Goal: Obtain resource: Download file/media

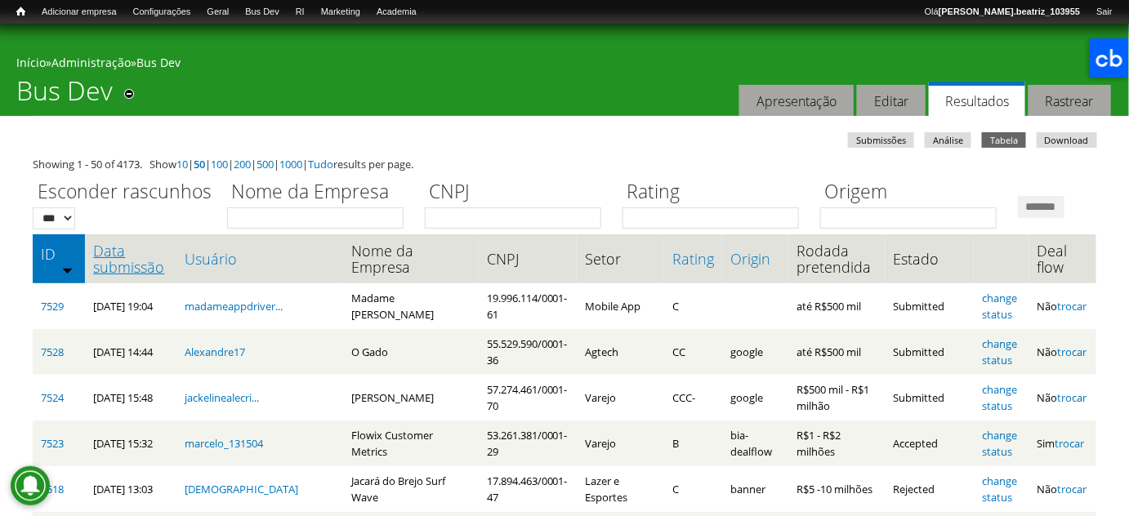
click at [120, 275] on link "Data submissão" at bounding box center [130, 259] width 75 height 33
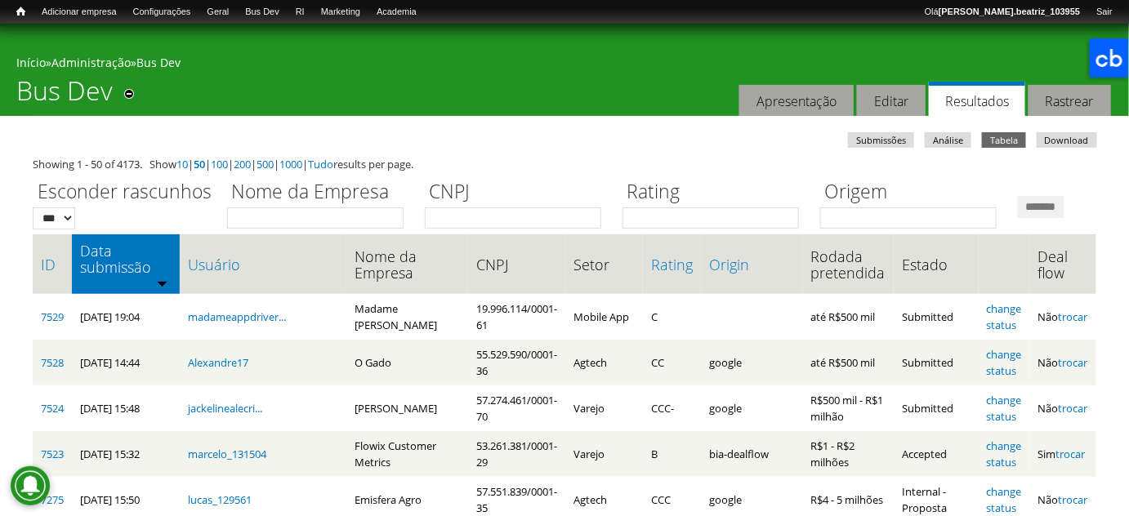
click at [1063, 145] on link "Download" at bounding box center [1067, 140] width 60 height 16
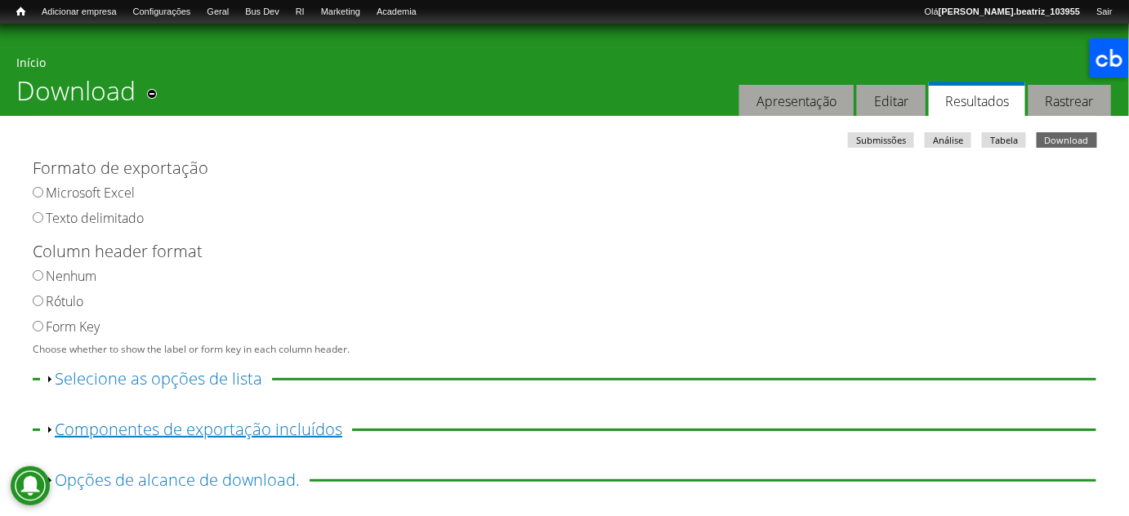
click at [181, 427] on link "Exibir Componentes de exportação incluídos" at bounding box center [199, 429] width 288 height 22
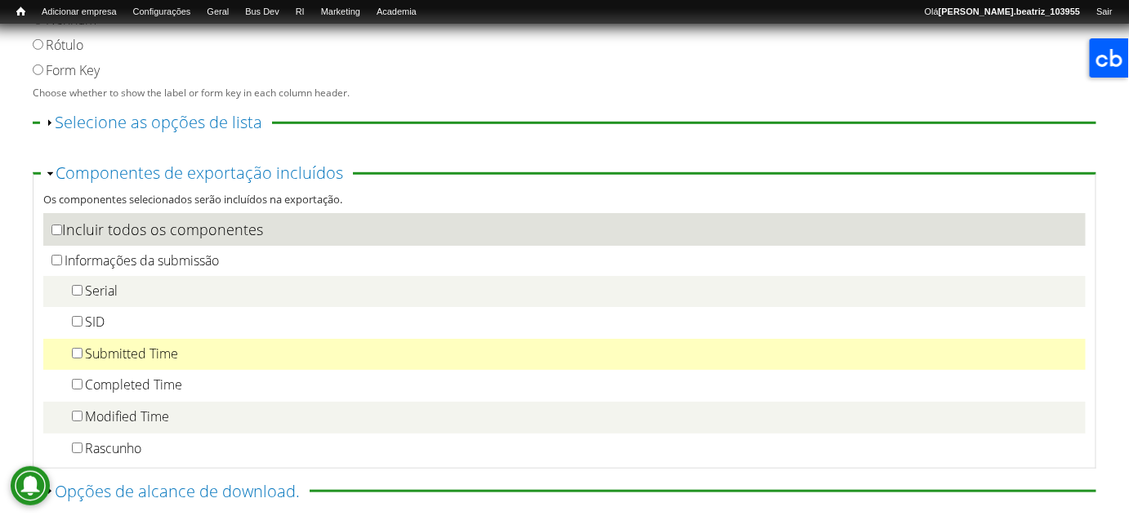
click at [118, 359] on label "Submitted Time" at bounding box center [131, 354] width 93 height 18
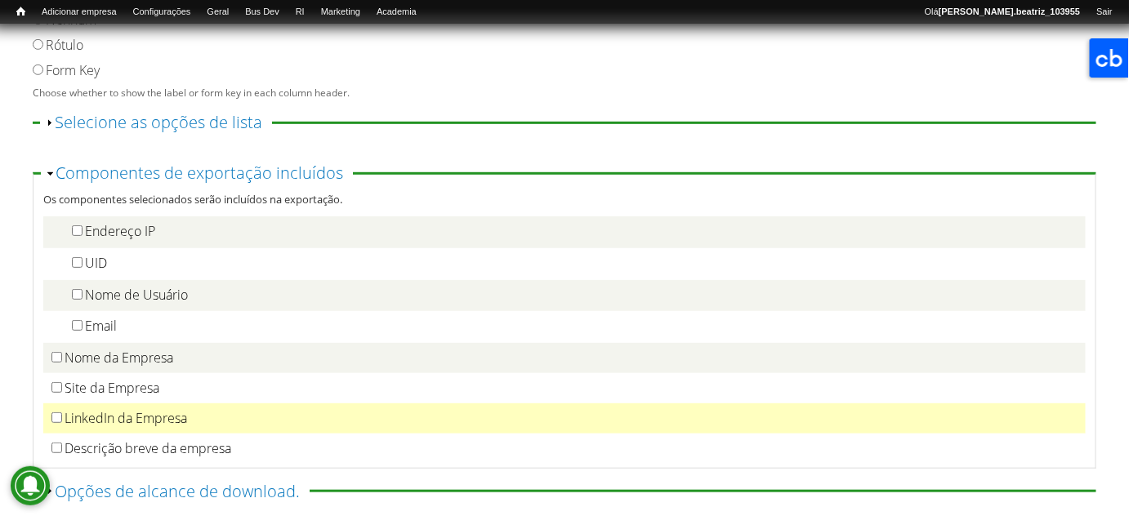
scroll to position [371, 0]
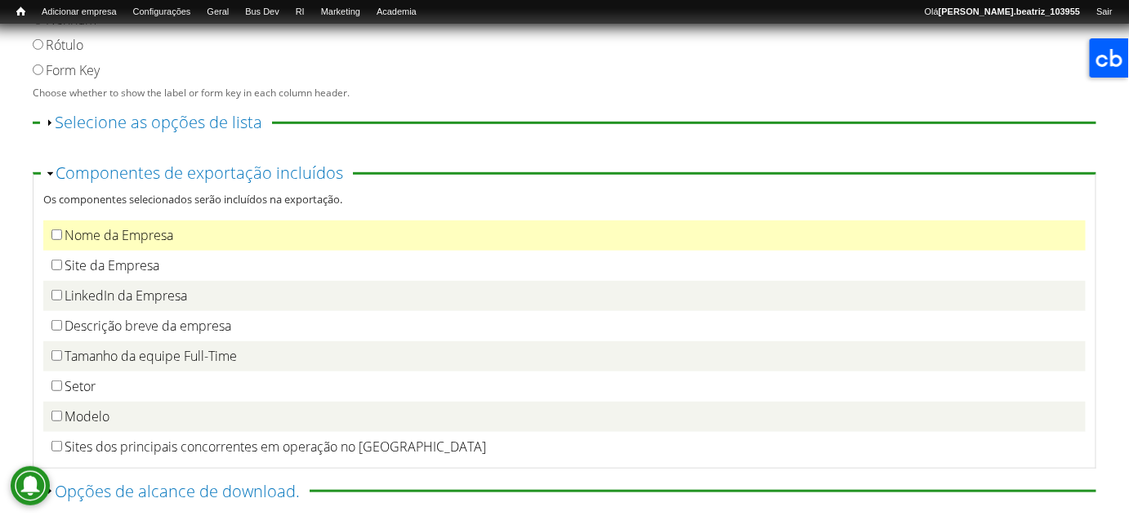
click at [109, 239] on label "Nome da Empresa" at bounding box center [119, 235] width 109 height 18
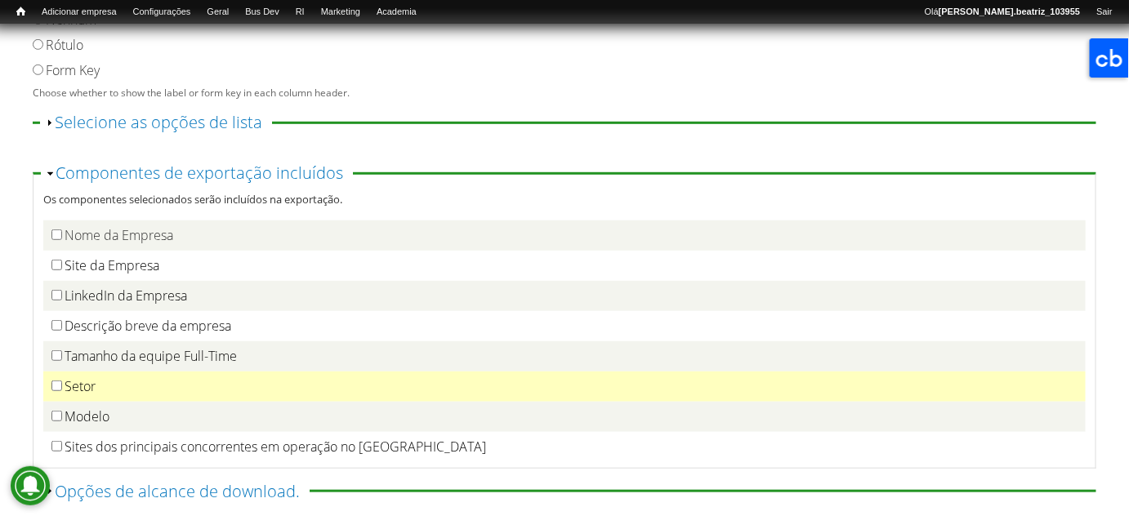
click at [80, 391] on label "Setor" at bounding box center [80, 386] width 31 height 18
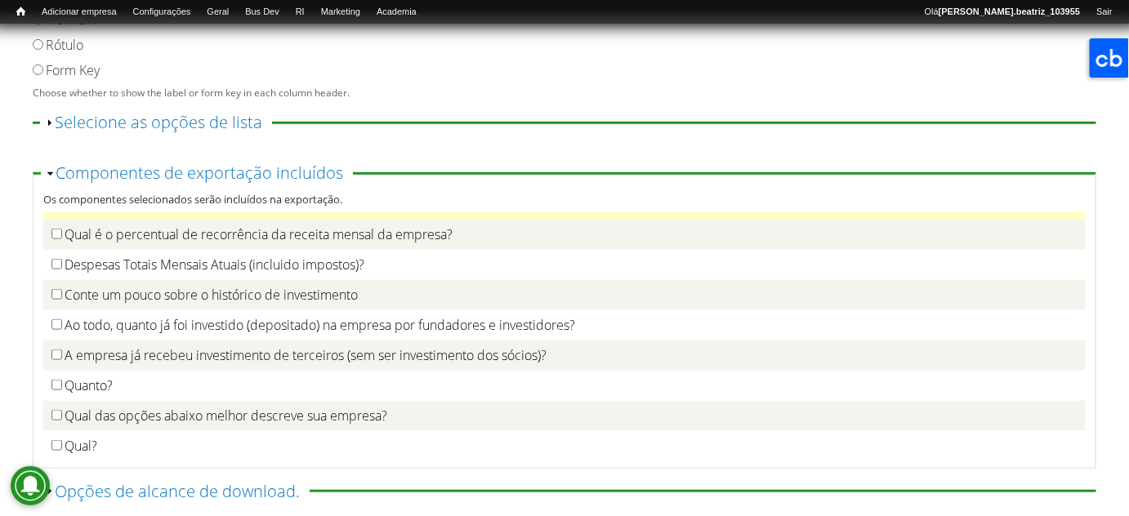
scroll to position [2673, 0]
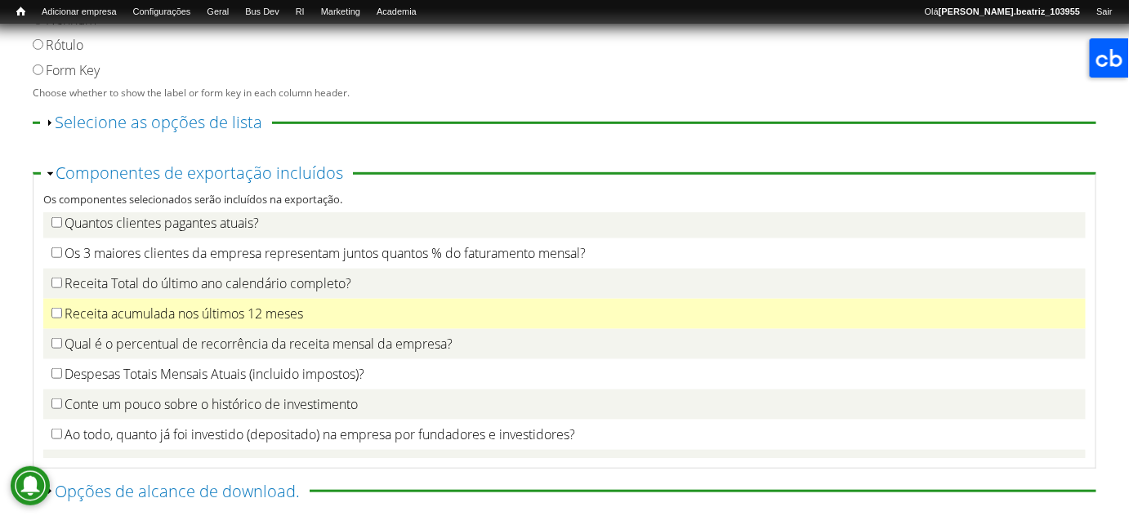
click at [151, 323] on label "Receita acumulada nos últimos 12 meses" at bounding box center [184, 314] width 239 height 18
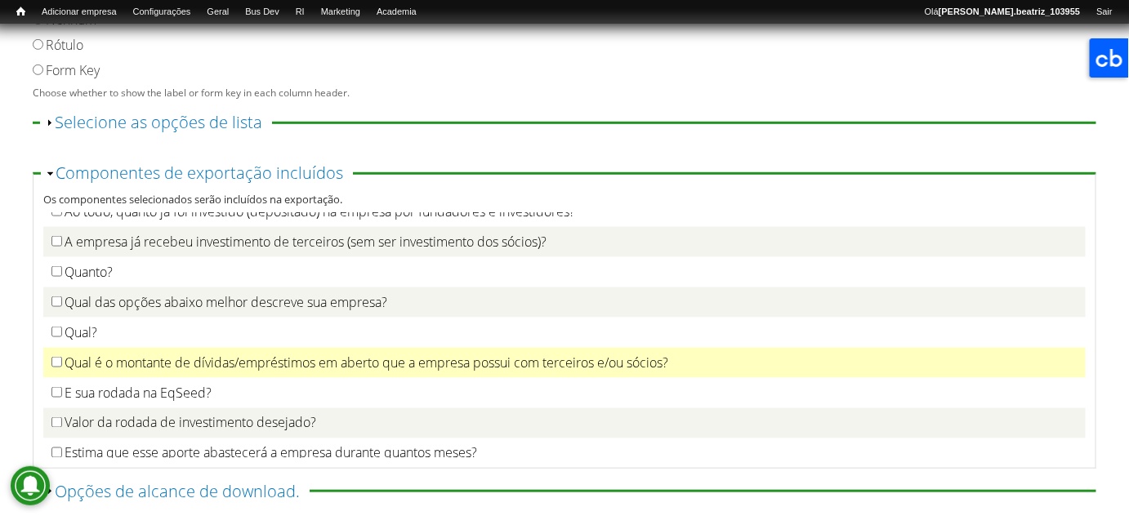
scroll to position [2971, 0]
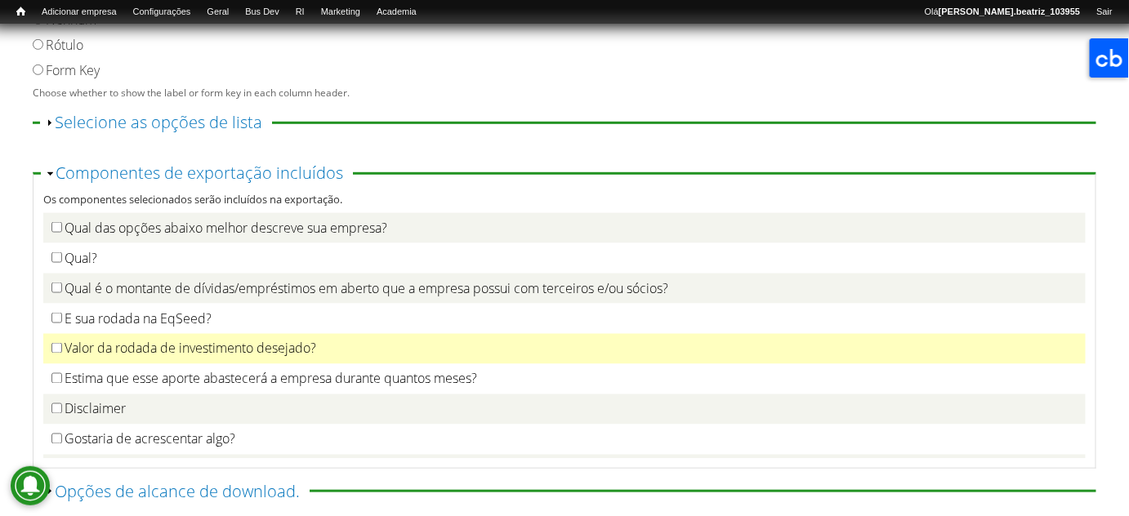
click at [158, 358] on label "Valor da rodada de investimento desejado?" at bounding box center [191, 349] width 252 height 18
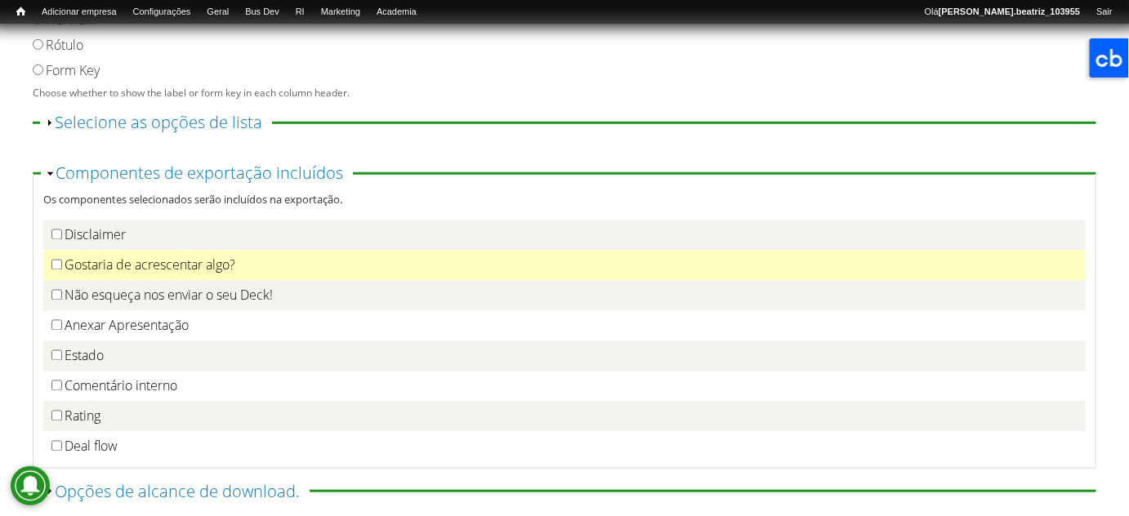
scroll to position [3169, 0]
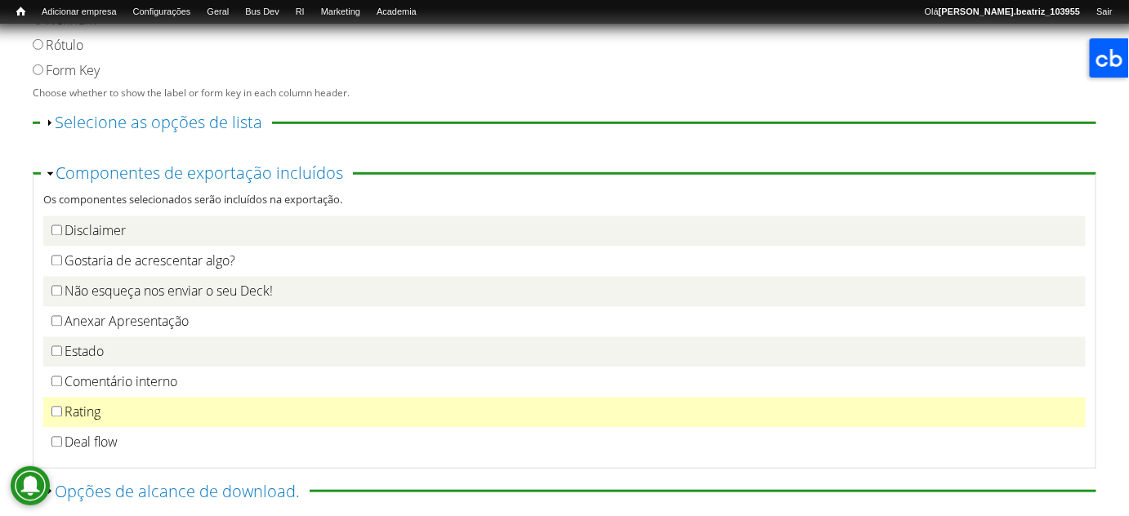
click at [85, 416] on label "Rating" at bounding box center [83, 413] width 36 height 18
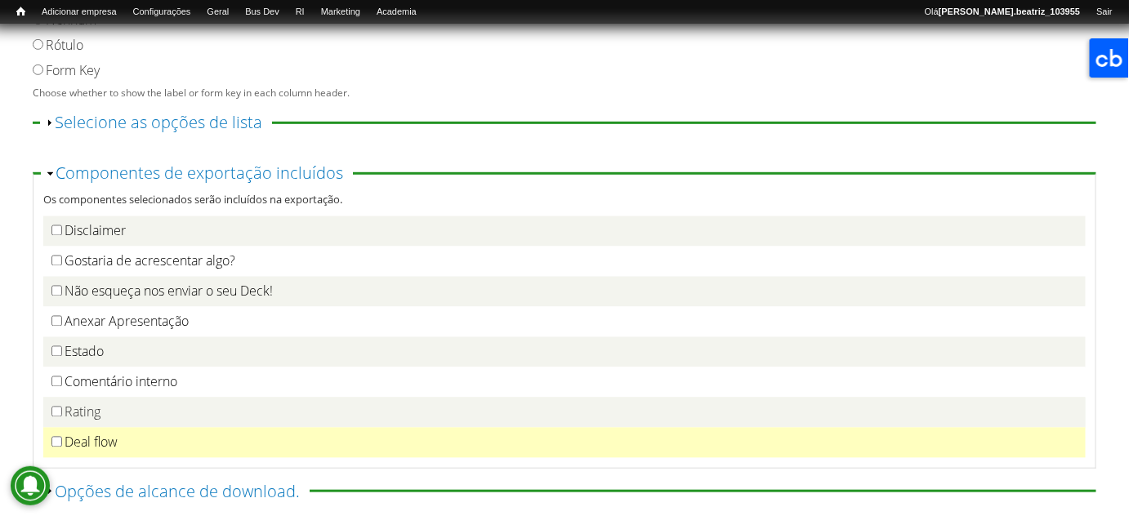
click at [87, 448] on label "Deal flow" at bounding box center [91, 443] width 53 height 18
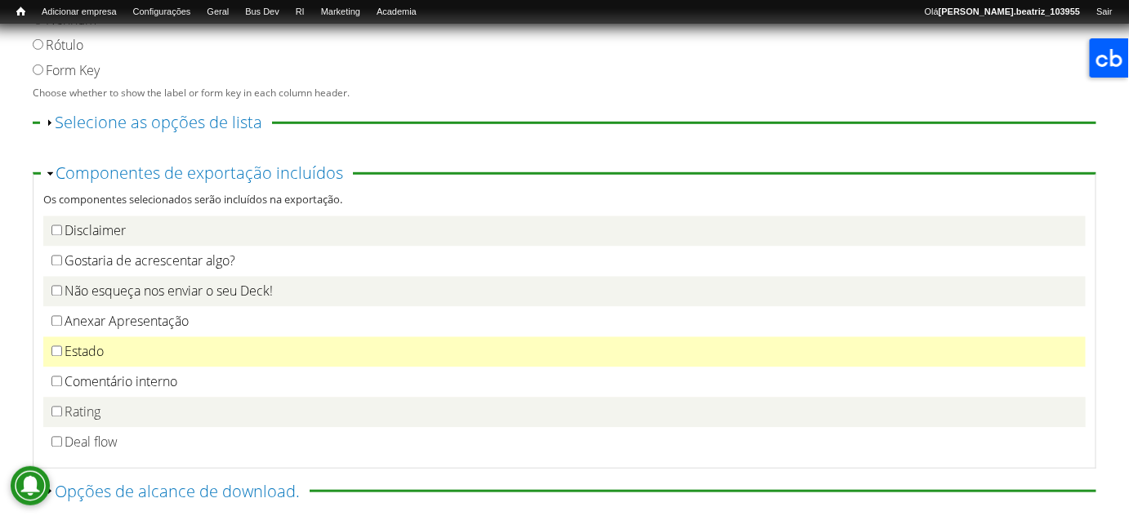
click at [74, 351] on label "Estado" at bounding box center [84, 352] width 39 height 18
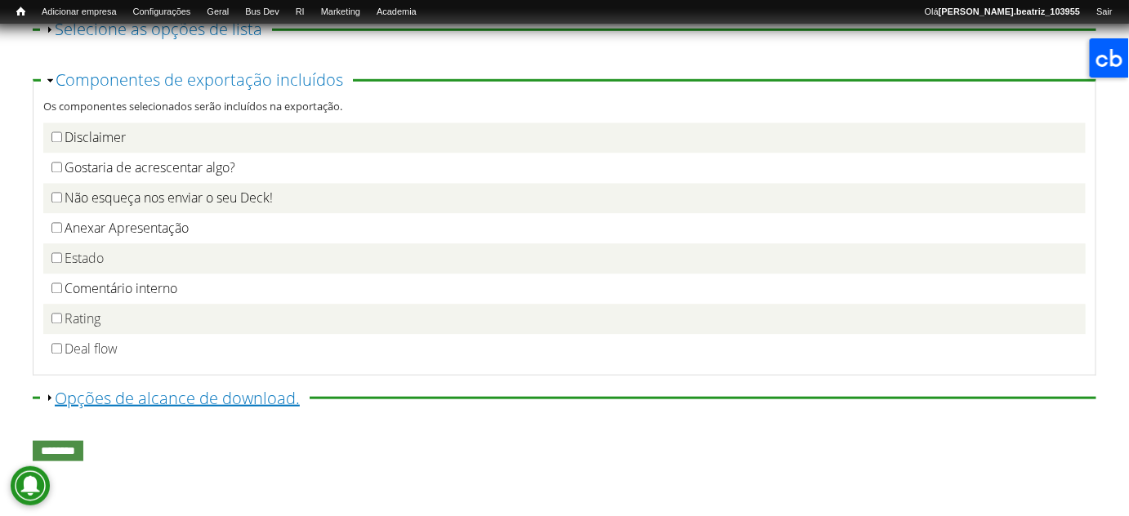
click at [217, 394] on link "Exibir Opções de alcance de download." at bounding box center [177, 398] width 245 height 22
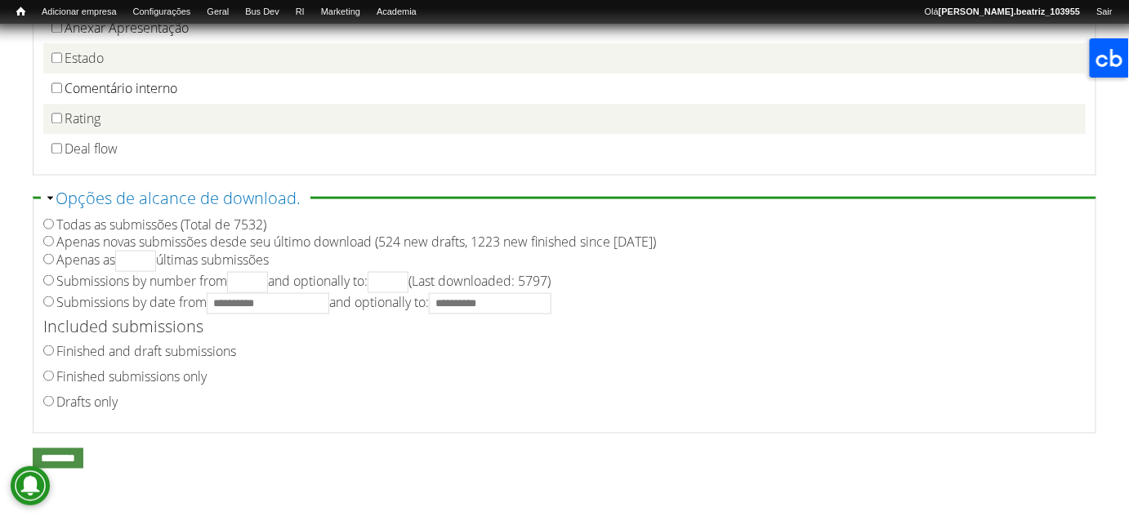
scroll to position [566, 0]
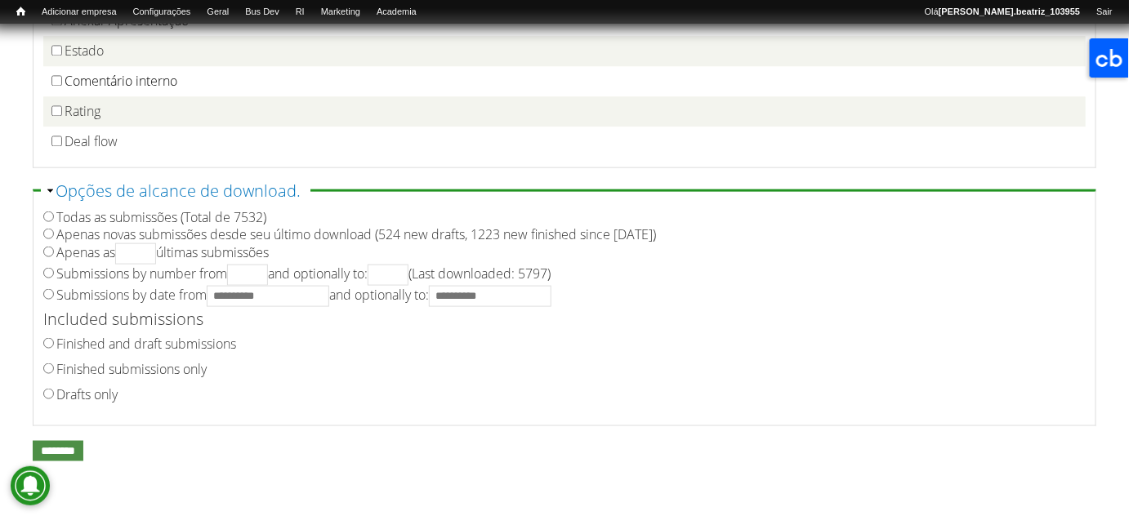
drag, startPoint x: 77, startPoint y: 373, endPoint x: 76, endPoint y: 363, distance: 9.8
click at [77, 373] on label "Finished submissions only" at bounding box center [131, 369] width 150 height 18
click at [77, 288] on label "Submissions by date from and optionally to:" at bounding box center [303, 295] width 495 height 18
click at [257, 286] on input "Submissions by date from and optionally to:" at bounding box center [268, 296] width 123 height 21
type input "**********"
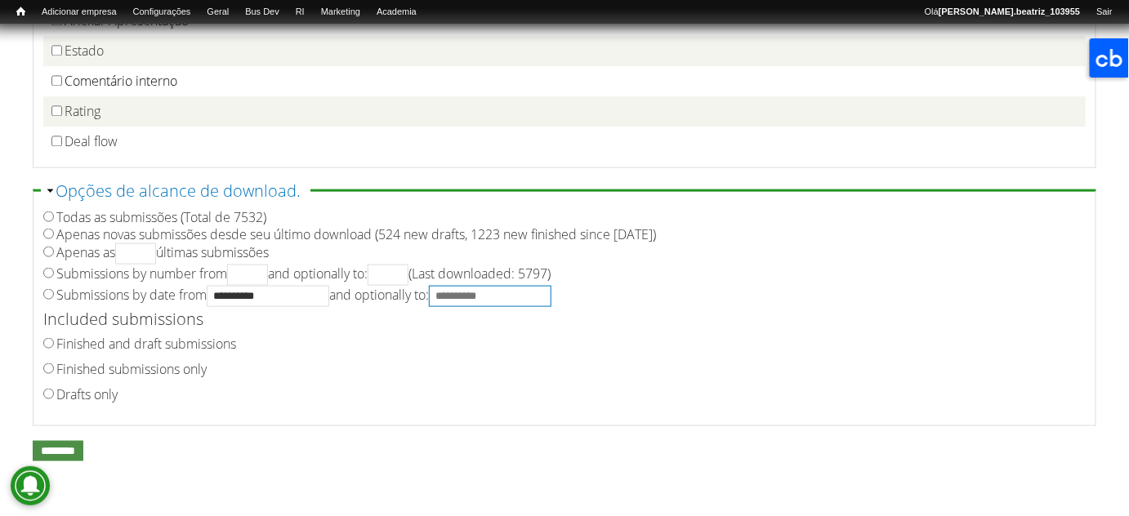
click at [477, 292] on input "**********" at bounding box center [490, 296] width 123 height 21
type input "**********"
click at [622, 337] on div "Finished and draft submissions" at bounding box center [559, 344] width 1032 height 25
click at [83, 452] on input "********" at bounding box center [58, 451] width 51 height 20
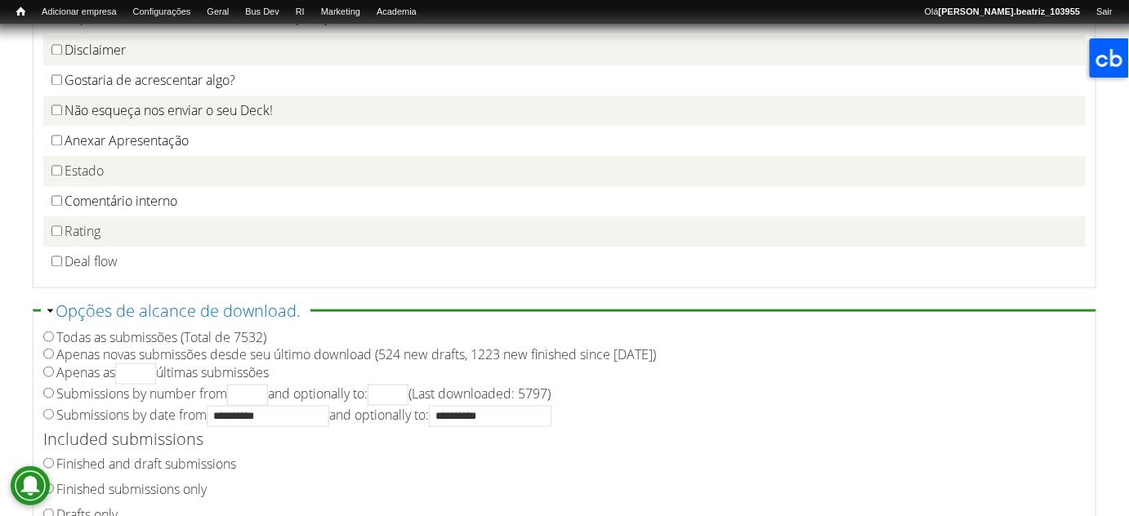
scroll to position [344, 0]
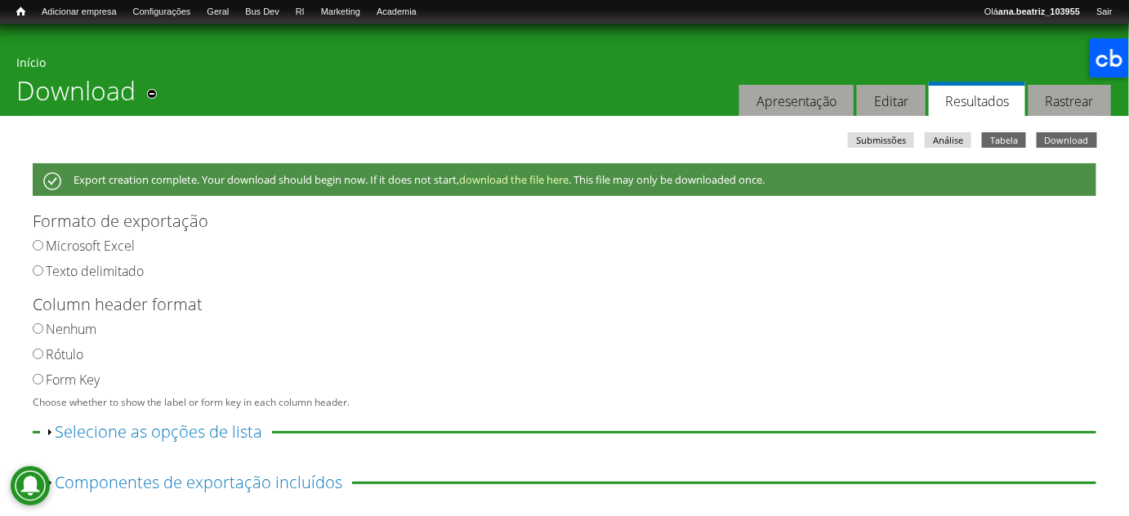
click at [992, 141] on link "Tabela" at bounding box center [1004, 140] width 44 height 16
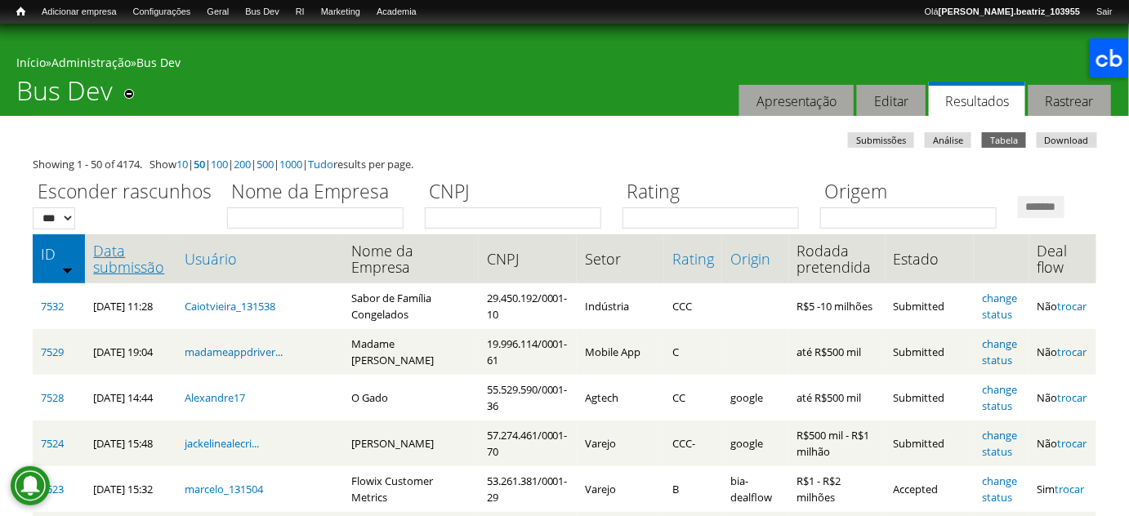
click at [156, 275] on link "Data submissão" at bounding box center [130, 259] width 75 height 33
